Goal: Information Seeking & Learning: Check status

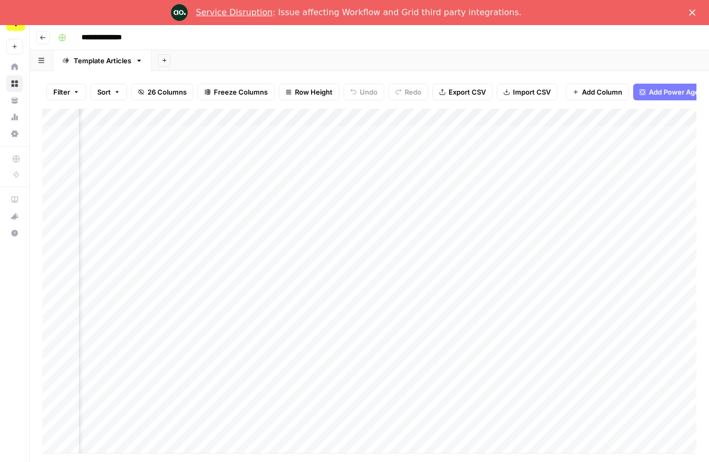
scroll to position [0, 575]
